Goal: Transaction & Acquisition: Purchase product/service

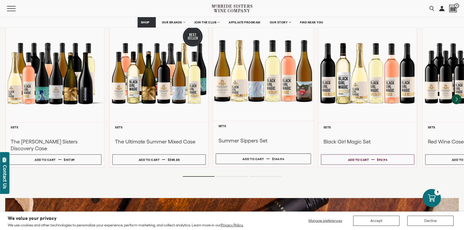
scroll to position [467, 0]
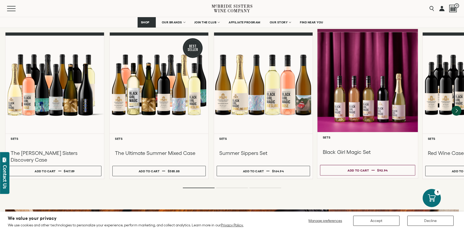
click at [337, 91] on div at bounding box center [368, 82] width 101 height 100
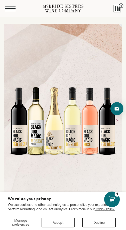
click at [12, 11] on span "Mobile Menu Trigger" at bounding box center [10, 11] width 11 height 1
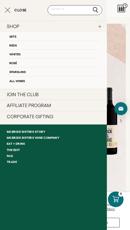
click at [15, 26] on link "SHOP" at bounding box center [53, 26] width 107 height 11
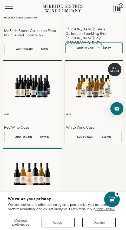
scroll to position [282, 0]
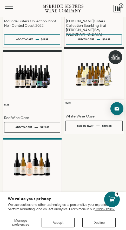
click at [88, 73] on div at bounding box center [94, 73] width 60 height 37
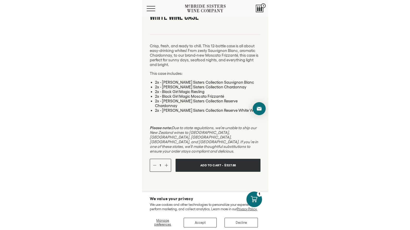
scroll to position [233, 0]
